Goal: Check status: Check status

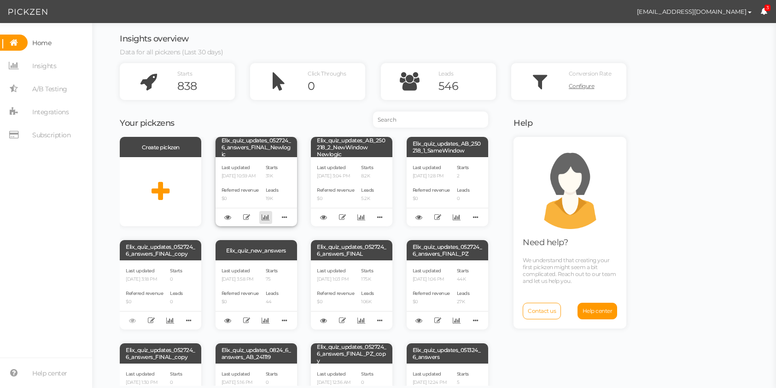
click at [267, 218] on icon at bounding box center [266, 217] width 8 height 7
select select "13533"
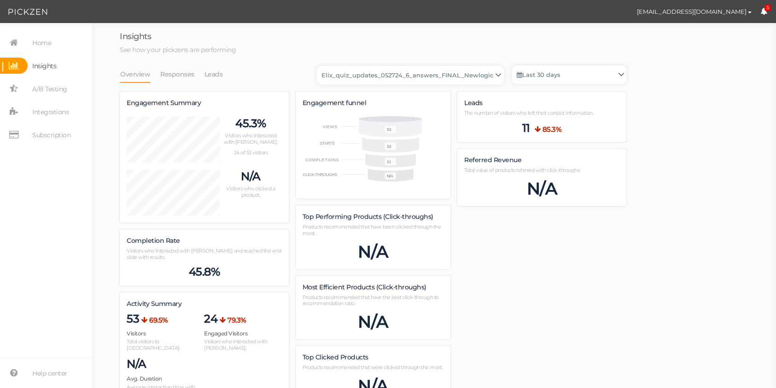
scroll to position [598, 507]
click at [213, 86] on div "Overview Responses Leads Backup_2020010 backup_20200106 Elix Quiz PopUp Elix_qu…" at bounding box center [373, 365] width 507 height 600
click at [211, 79] on link "Leads" at bounding box center [213, 74] width 19 height 18
select select "13533"
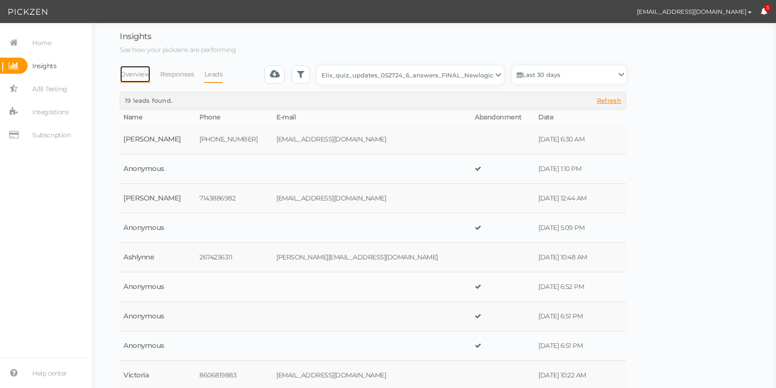
click at [131, 76] on link "Overview" at bounding box center [135, 74] width 31 height 18
select select "13533"
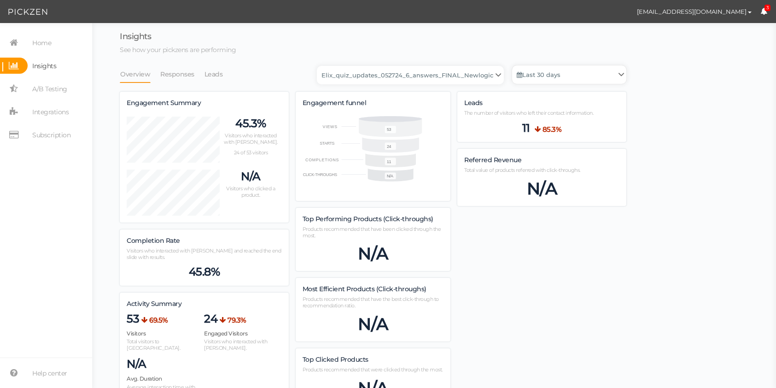
click at [543, 70] on link "Last 30 days" at bounding box center [569, 74] width 114 height 18
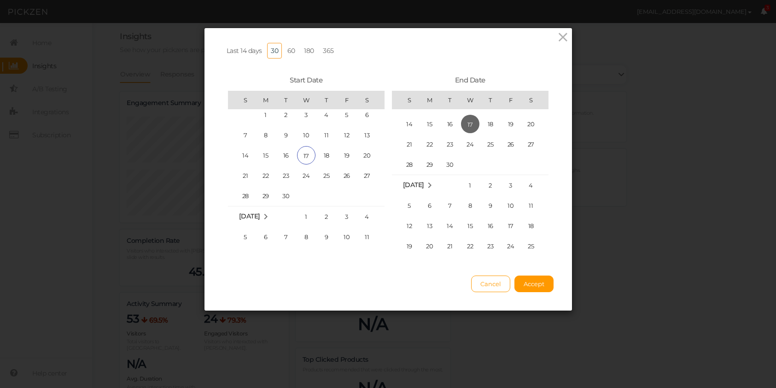
scroll to position [213373, 0]
click at [257, 157] on span "15" at bounding box center [266, 156] width 18 height 18
click at [268, 158] on span "8" at bounding box center [266, 160] width 18 height 18
click at [407, 124] on span "14" at bounding box center [409, 124] width 18 height 18
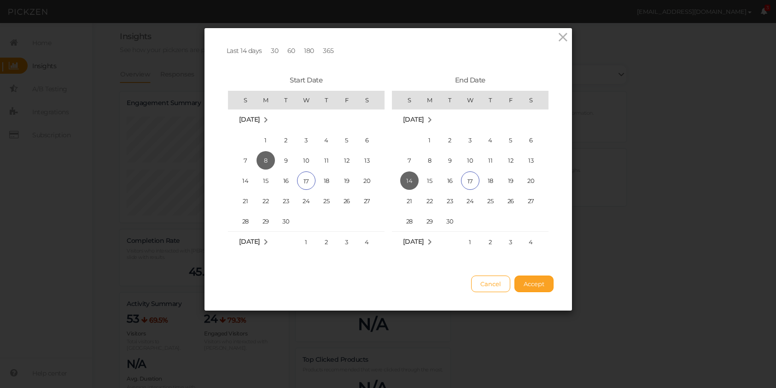
click at [536, 280] on span "Accept" at bounding box center [534, 283] width 21 height 7
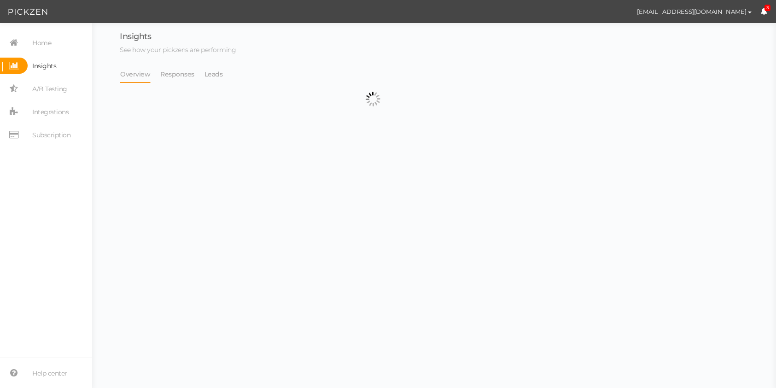
select select "13533"
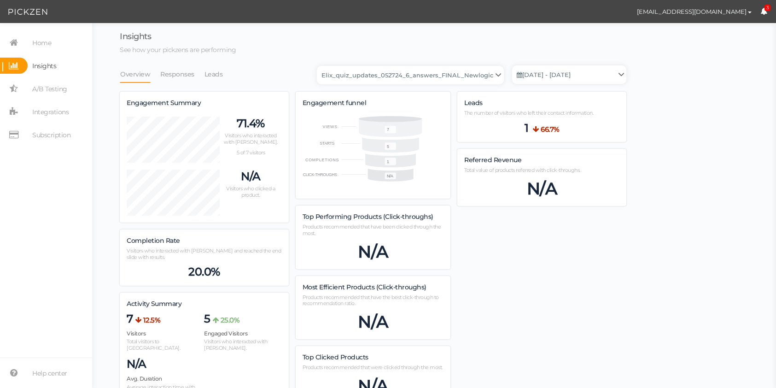
scroll to position [552, 507]
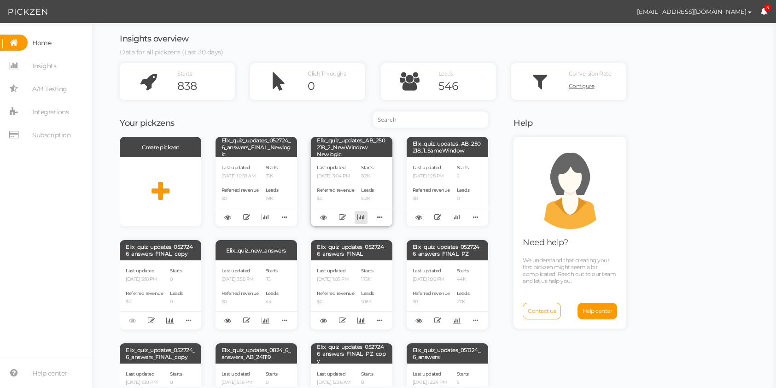
click at [363, 219] on icon at bounding box center [361, 217] width 8 height 7
select select "13510"
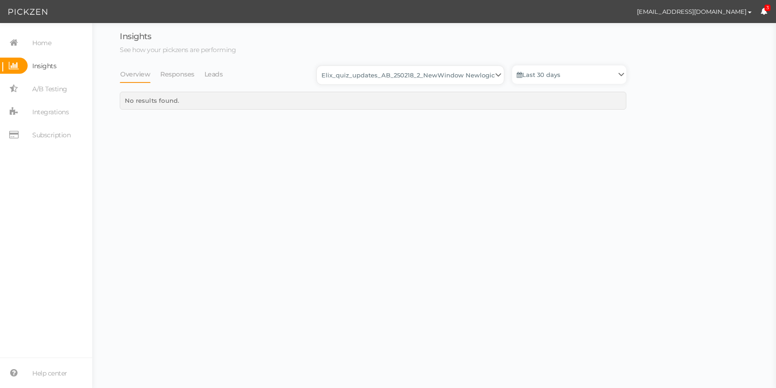
click at [369, 76] on select "Backup_2020010 backup_20200106 Elix Quiz PopUp Elix_quiz Elix_quiz [OLD] Elix_q…" at bounding box center [410, 75] width 187 height 18
click at [320, 66] on select "Backup_2020010 backup_20200106 Elix Quiz PopUp Elix_quiz Elix_quiz [OLD] Elix_q…" at bounding box center [410, 75] width 187 height 18
click at [43, 37] on span "Home" at bounding box center [41, 42] width 19 height 15
